Goal: Information Seeking & Learning: Learn about a topic

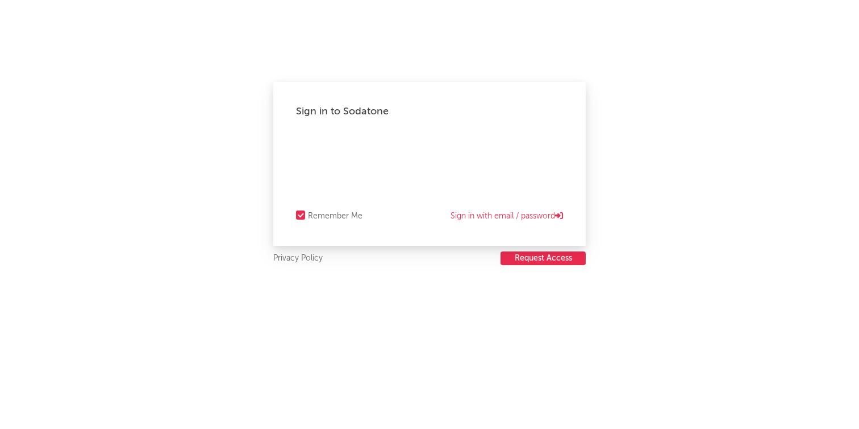
select select "other"
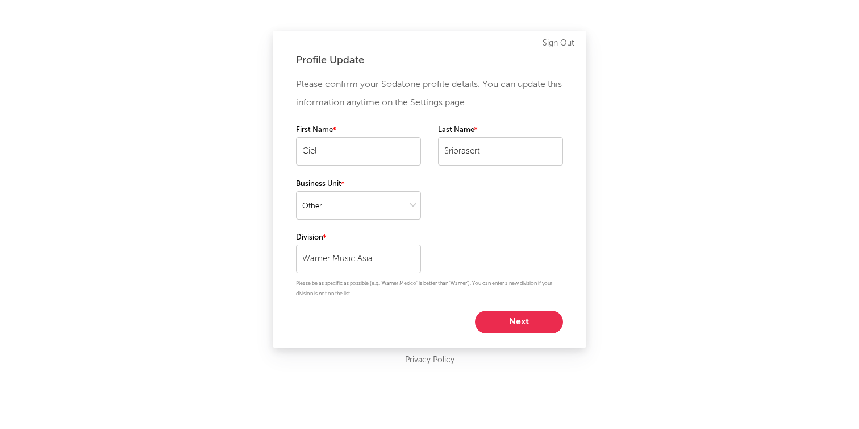
click at [538, 321] on button "Next" at bounding box center [519, 321] width 88 height 23
select select "marketing"
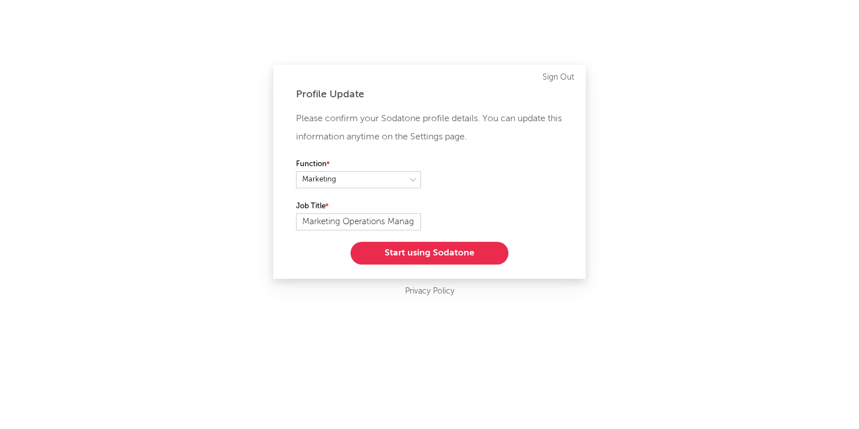
click at [493, 253] on button "Start using Sodatone" at bounding box center [430, 253] width 158 height 23
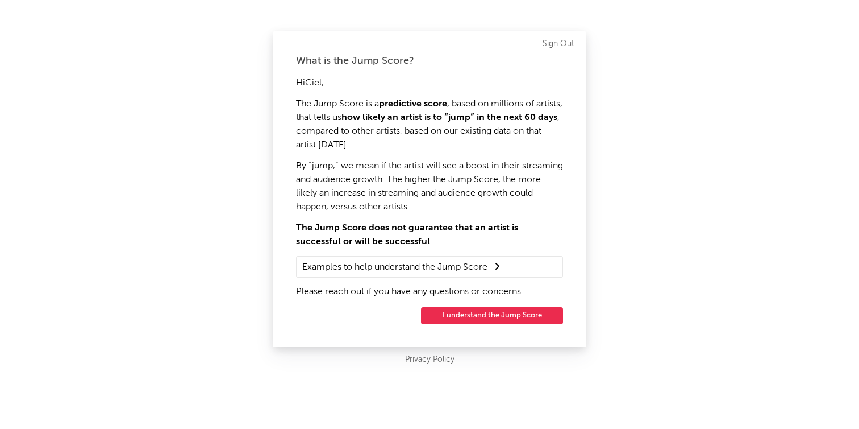
click at [489, 316] on button "I understand the Jump Score" at bounding box center [492, 315] width 142 height 17
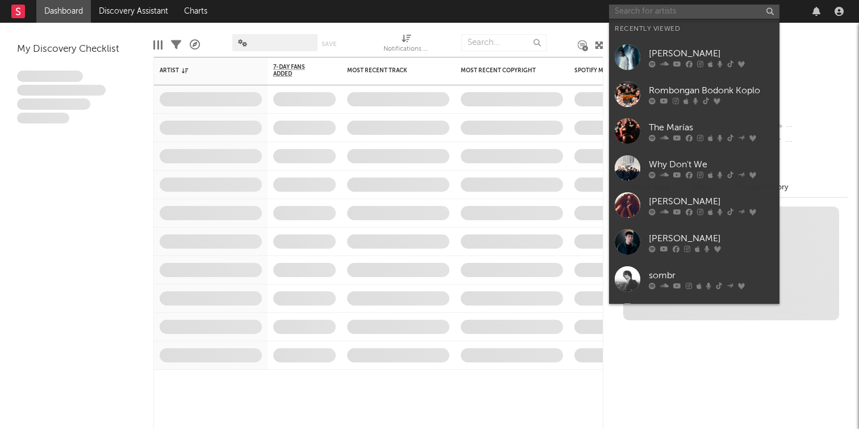
click at [667, 11] on input "text" at bounding box center [694, 12] width 171 height 14
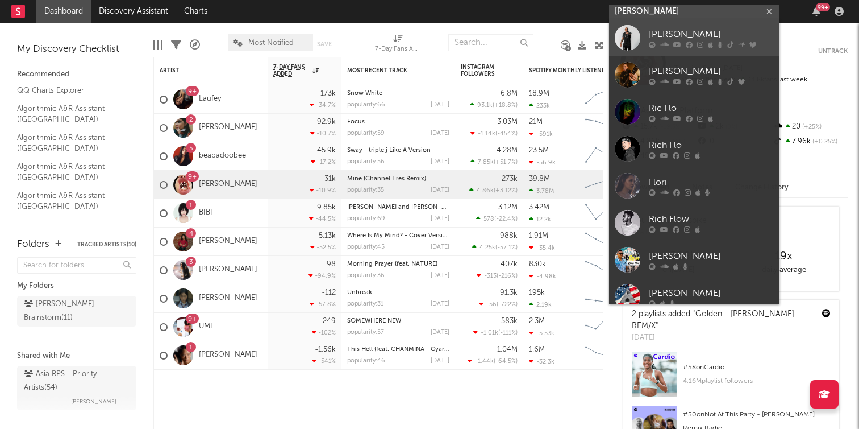
type input "[PERSON_NAME]"
click at [682, 30] on div "[PERSON_NAME]" at bounding box center [711, 34] width 125 height 14
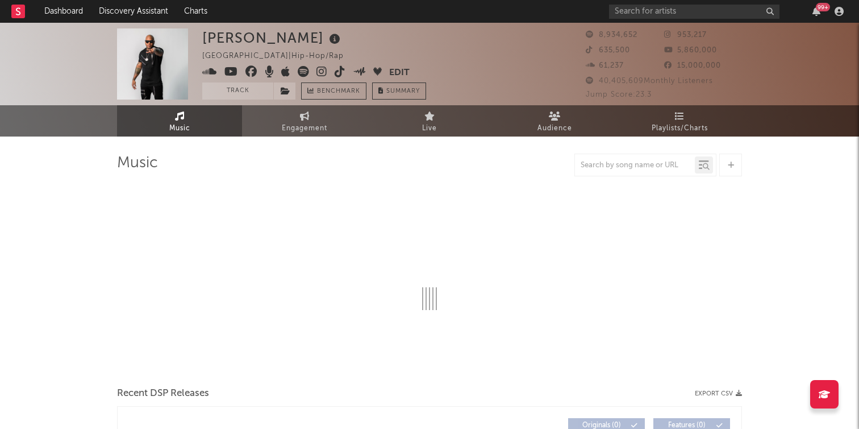
select select "6m"
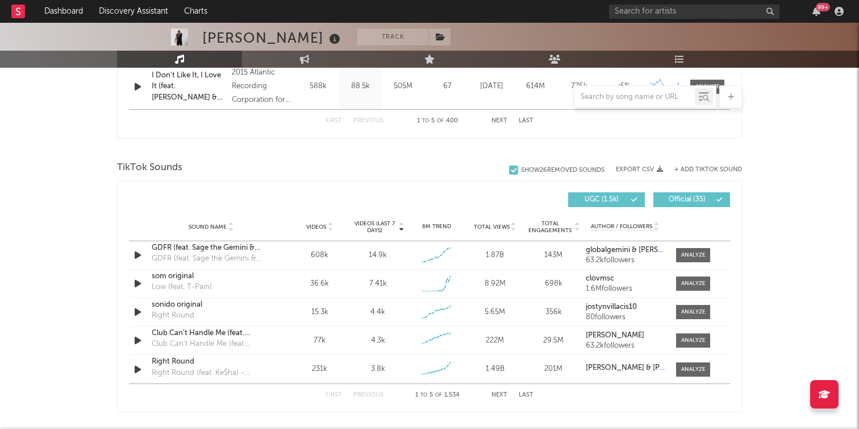
scroll to position [719, 0]
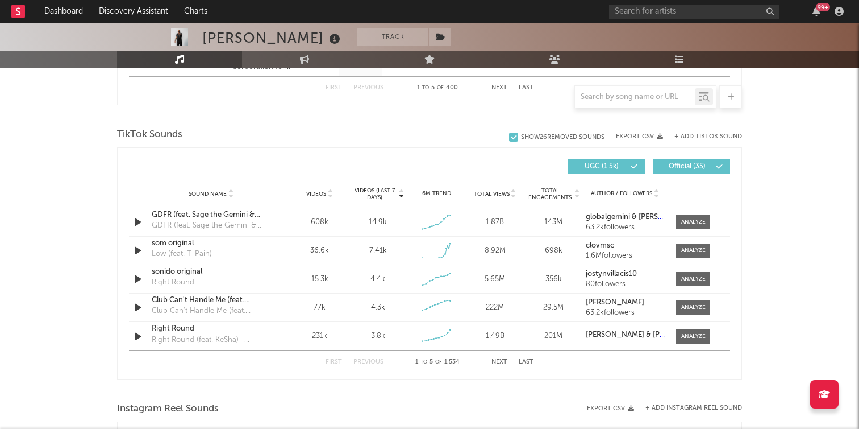
click at [499, 362] on button "Next" at bounding box center [500, 362] width 16 height 6
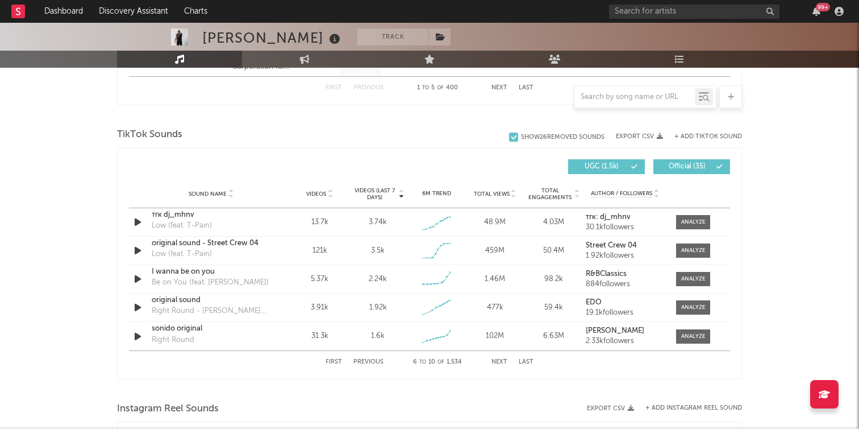
click at [499, 362] on button "Next" at bounding box center [500, 362] width 16 height 6
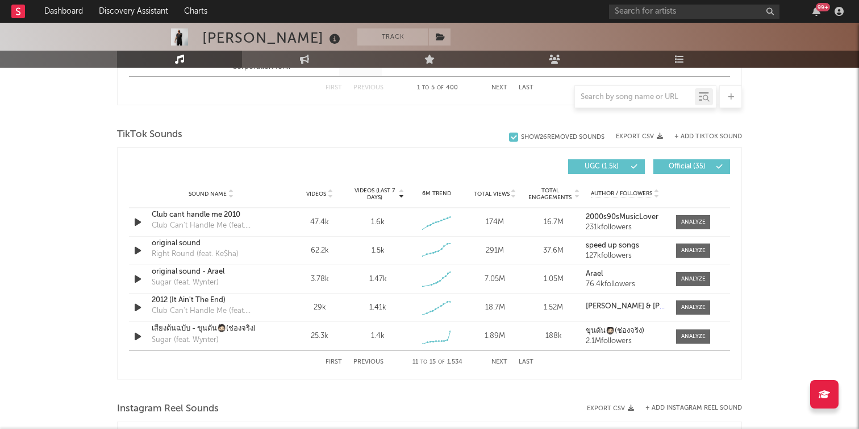
click at [499, 362] on button "Next" at bounding box center [500, 362] width 16 height 6
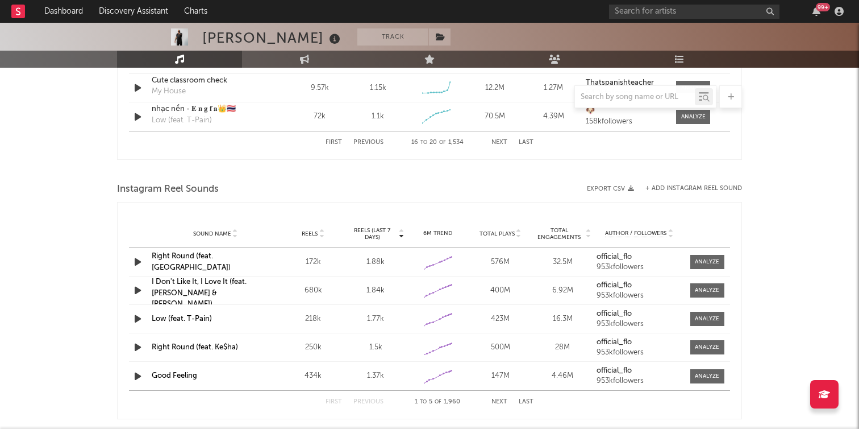
scroll to position [944, 0]
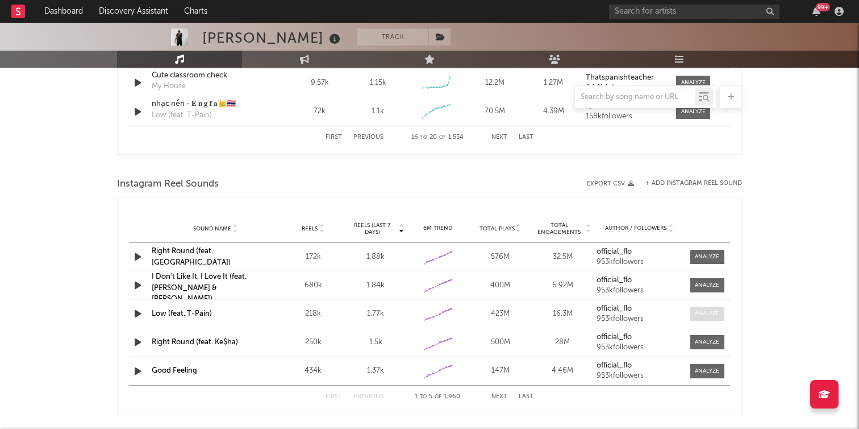
click at [697, 315] on div at bounding box center [707, 313] width 24 height 9
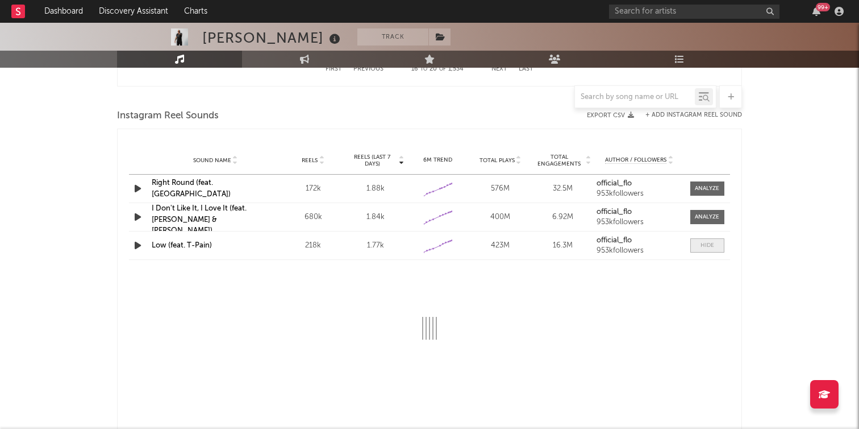
select select "6m"
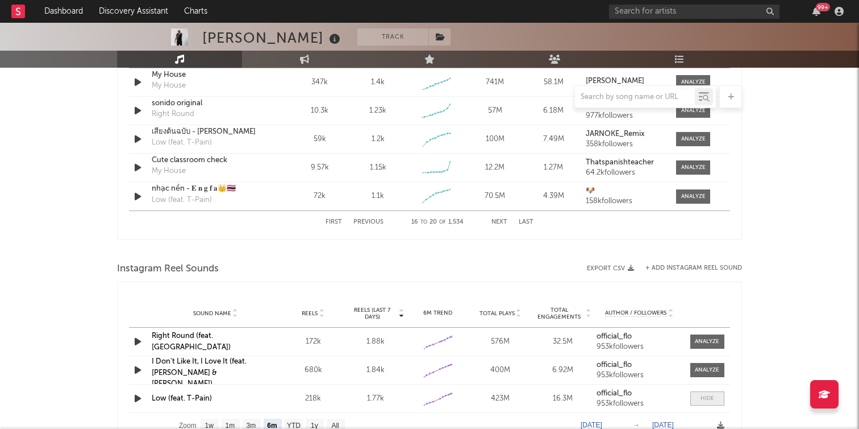
scroll to position [795, 0]
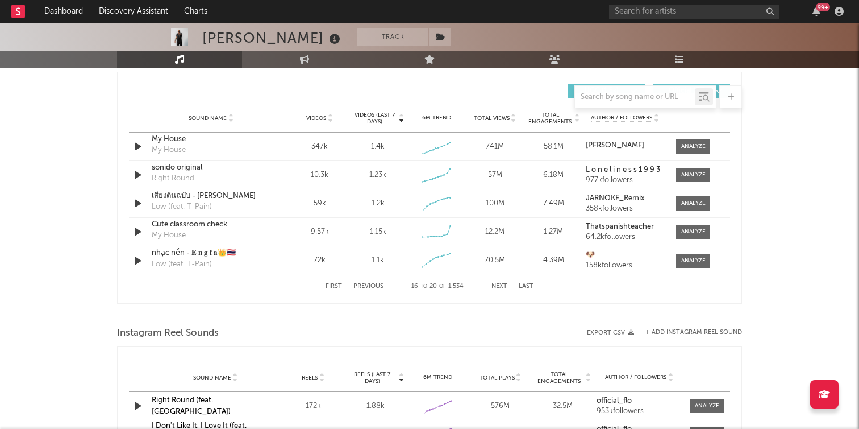
click at [331, 288] on button "First" at bounding box center [334, 286] width 16 height 6
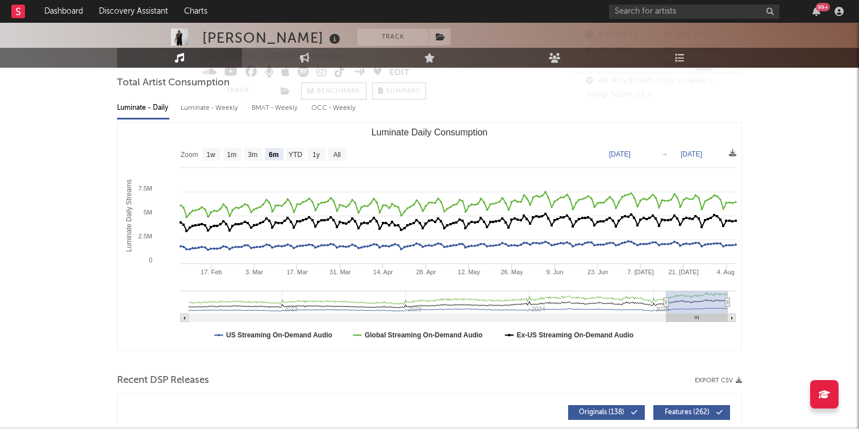
scroll to position [27, 0]
